Goal: Check status: Check status

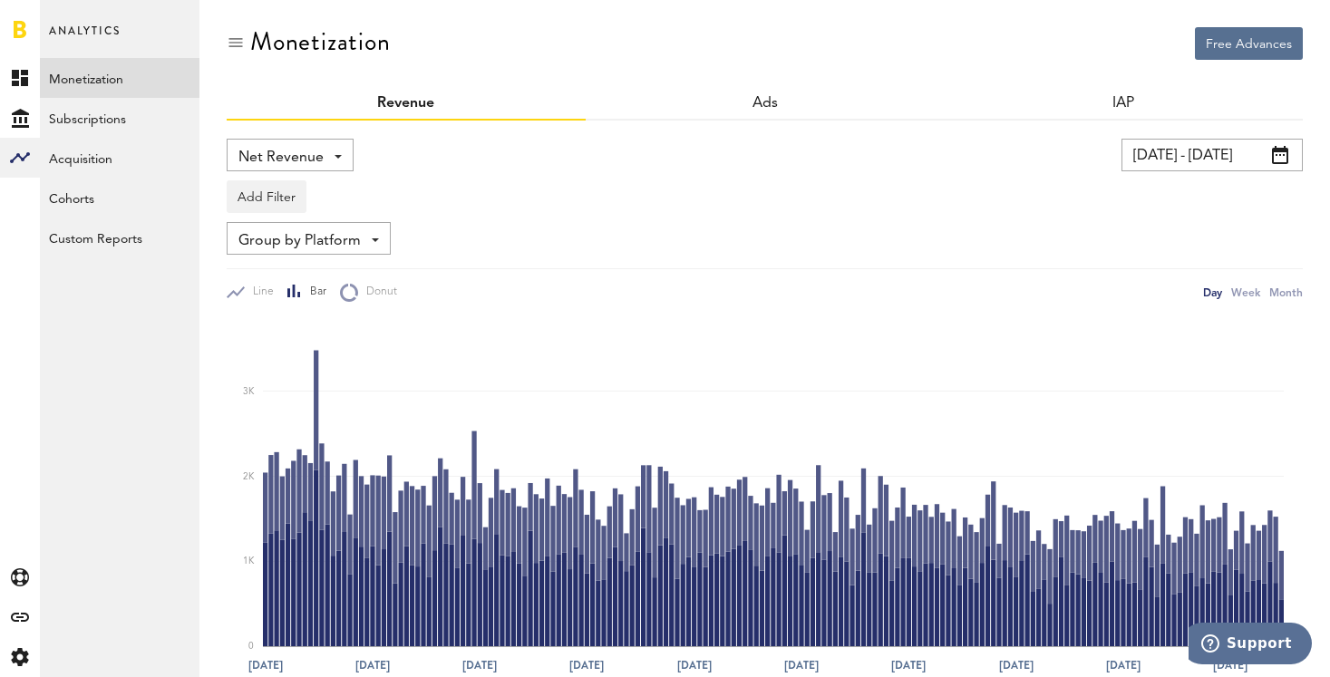
click at [1186, 153] on input "[DATE] - [DATE]" at bounding box center [1212, 155] width 181 height 33
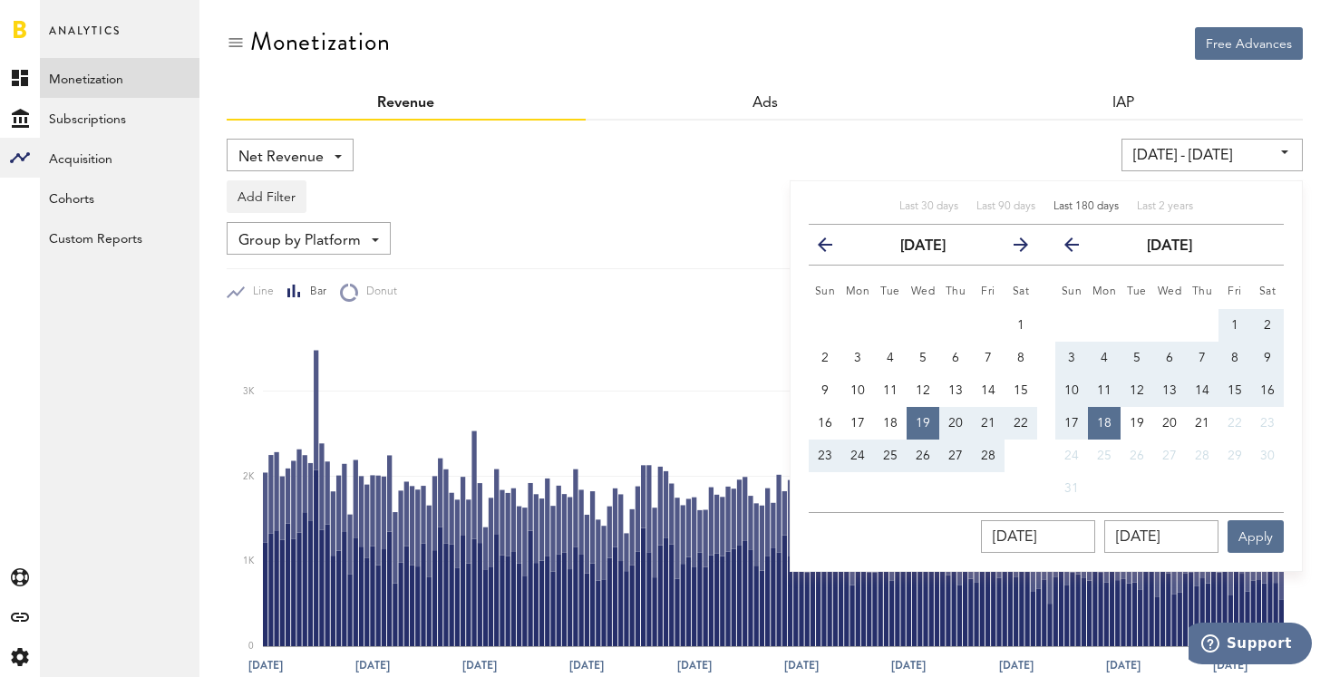
click at [1082, 210] on span "Last 180 days" at bounding box center [1086, 206] width 65 height 11
type input "[DATE] - [DATE]"
type input "[DATE]"
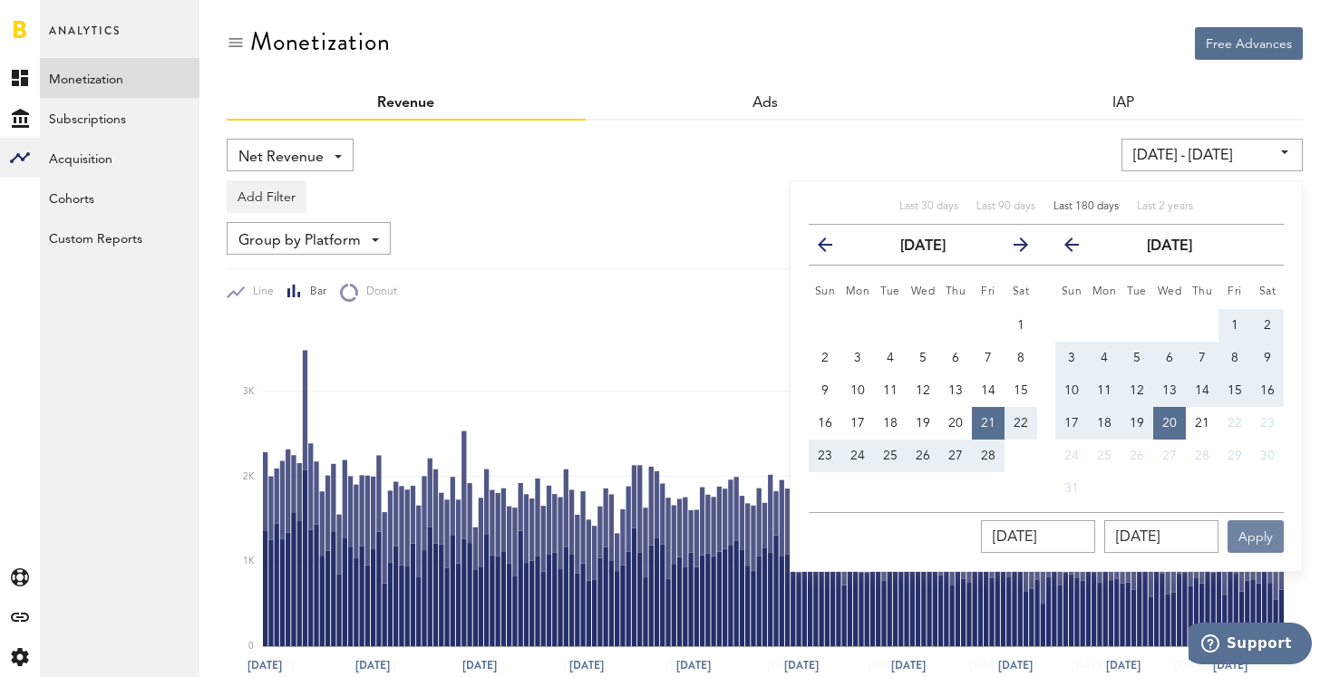
click at [1258, 534] on button "Apply" at bounding box center [1256, 537] width 56 height 33
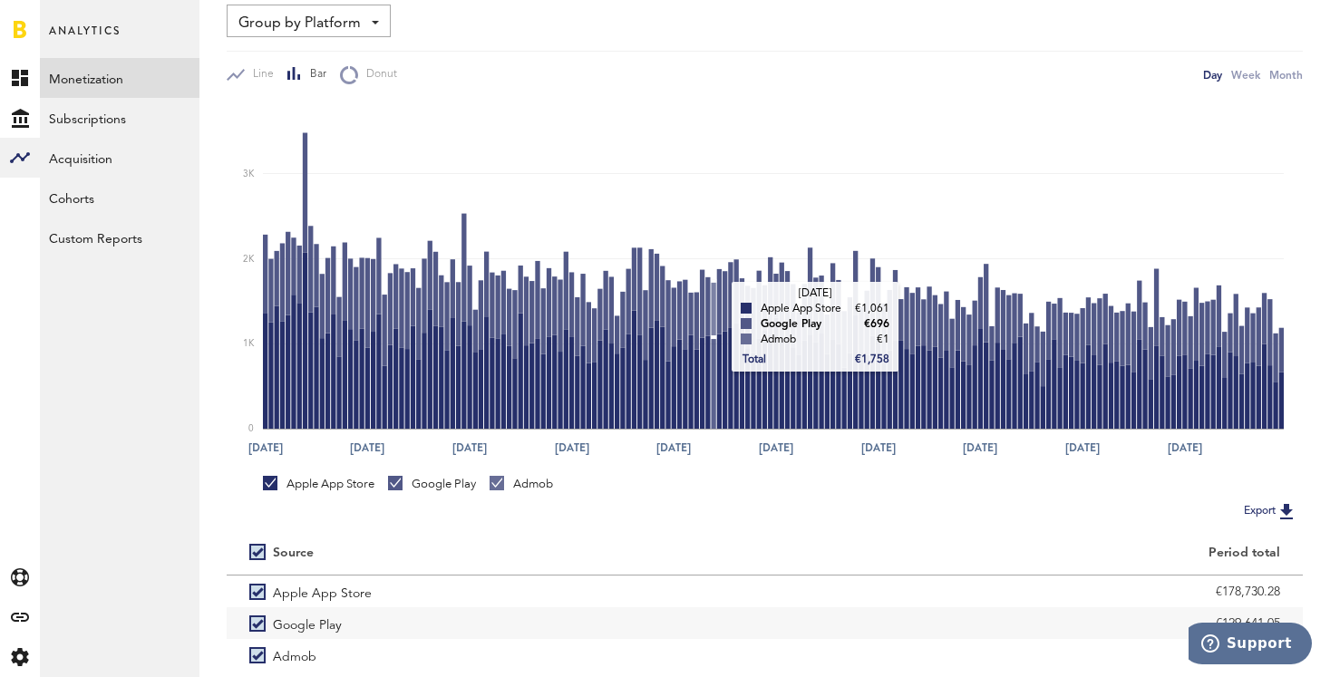
scroll to position [193, 0]
